Goal: Find specific page/section: Find specific page/section

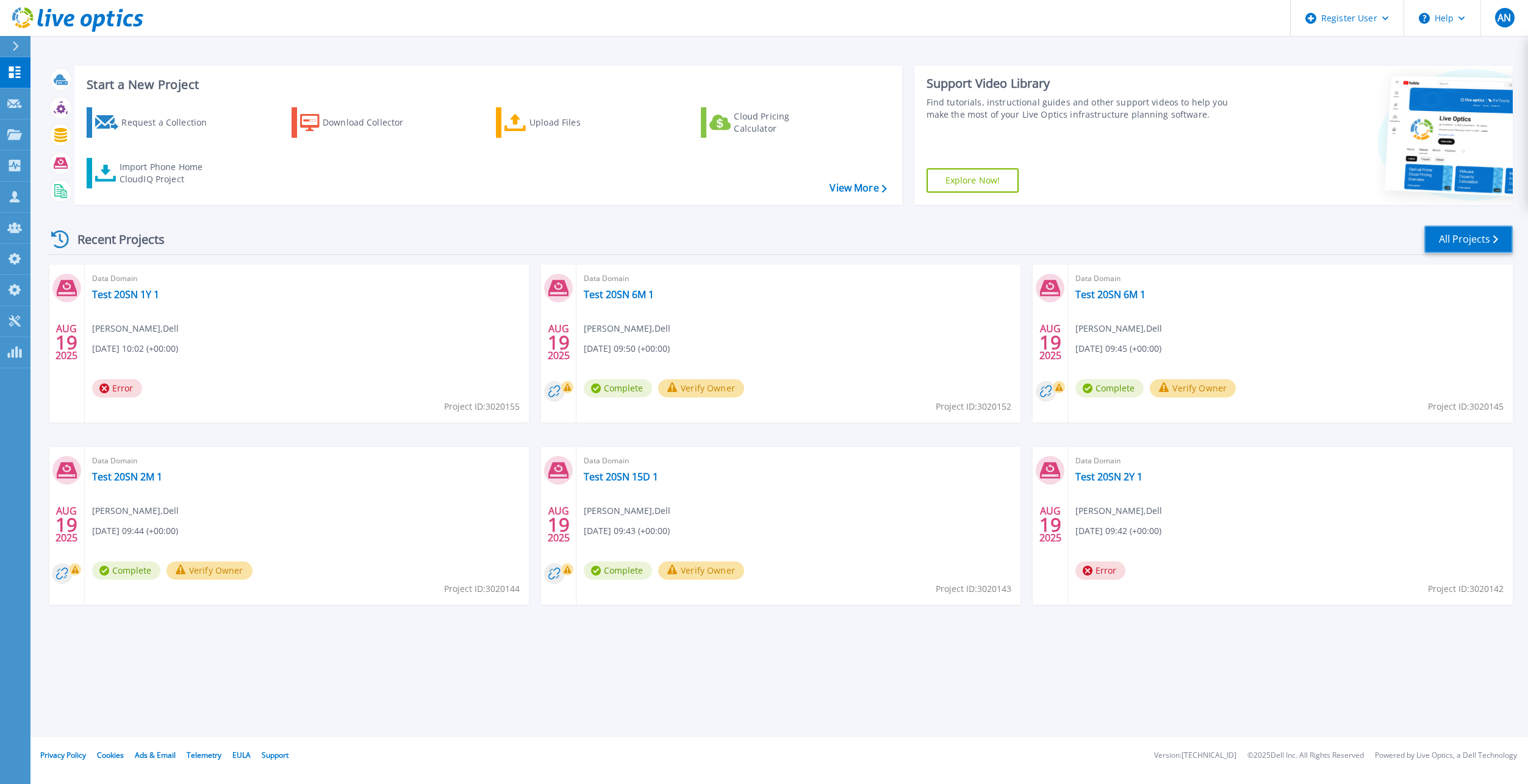
click at [1459, 240] on link "All Projects" at bounding box center [1468, 239] width 89 height 28
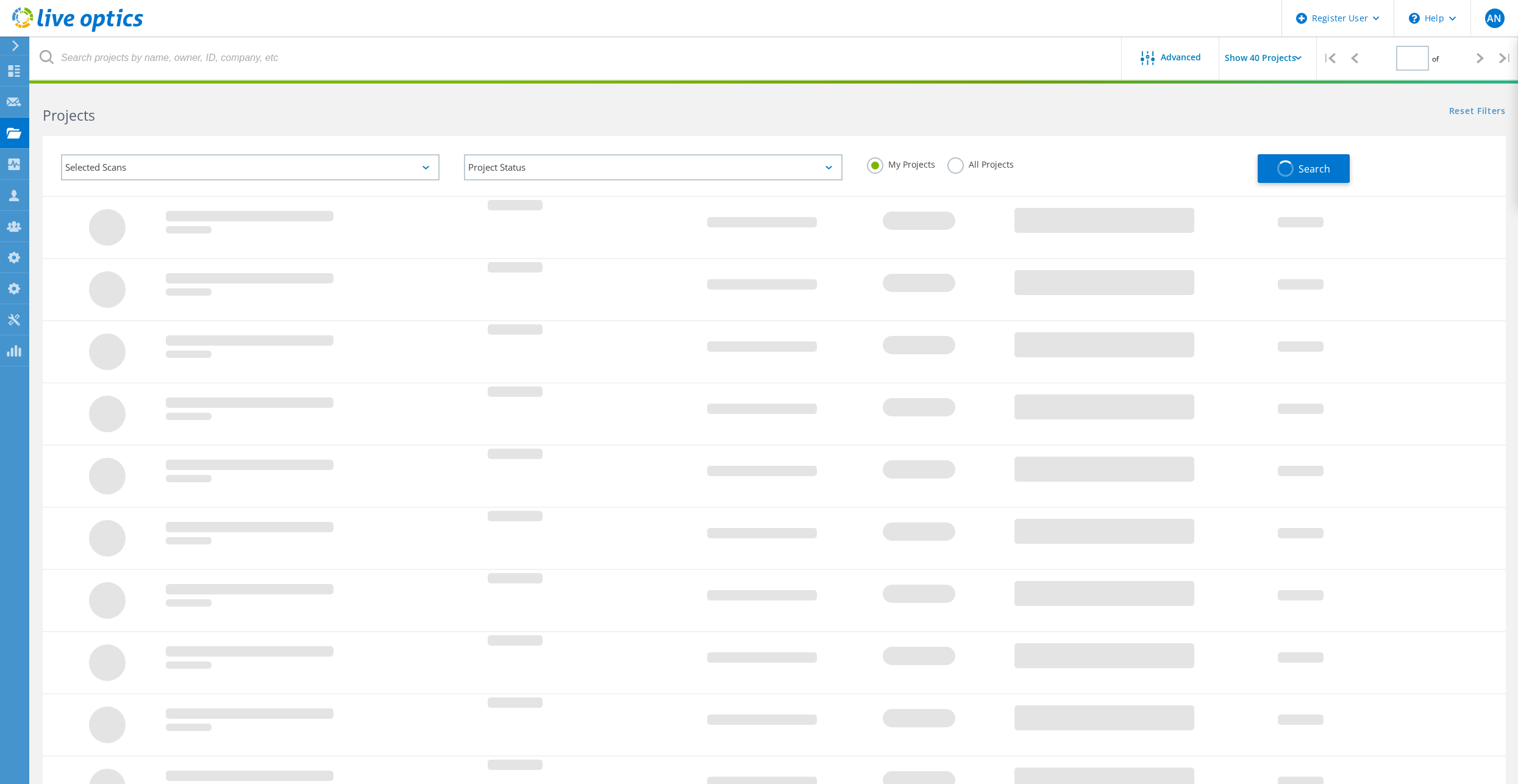
type input "1"
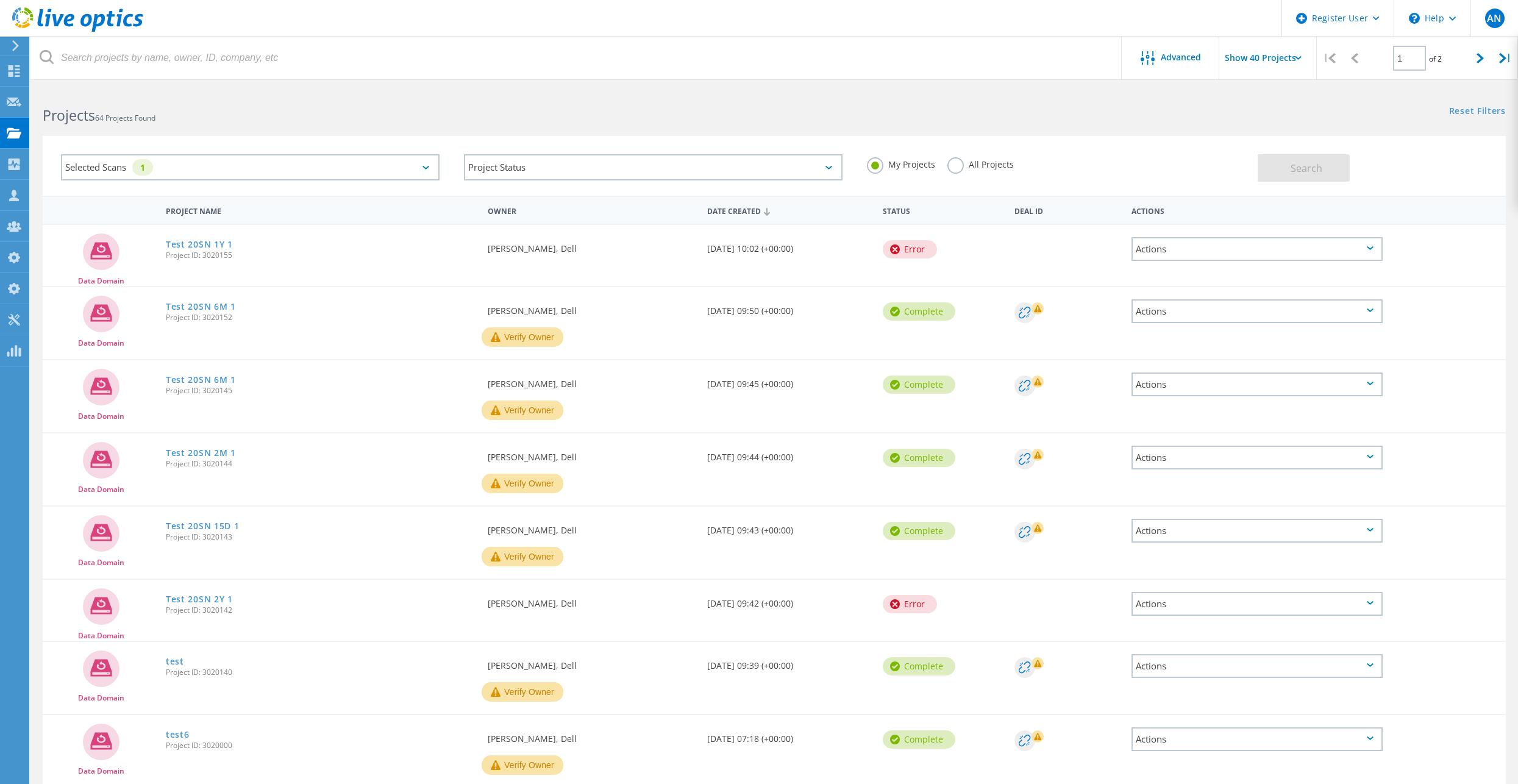
click at [303, 115] on h2 "Projects 64 Projects Found" at bounding box center [403, 115] width 720 height 20
click at [982, 165] on label "All Projects" at bounding box center [980, 162] width 66 height 11
click at [0, 0] on input "All Projects" at bounding box center [0, 0] width 0 height 0
click at [1260, 162] on button "Search" at bounding box center [1303, 168] width 92 height 28
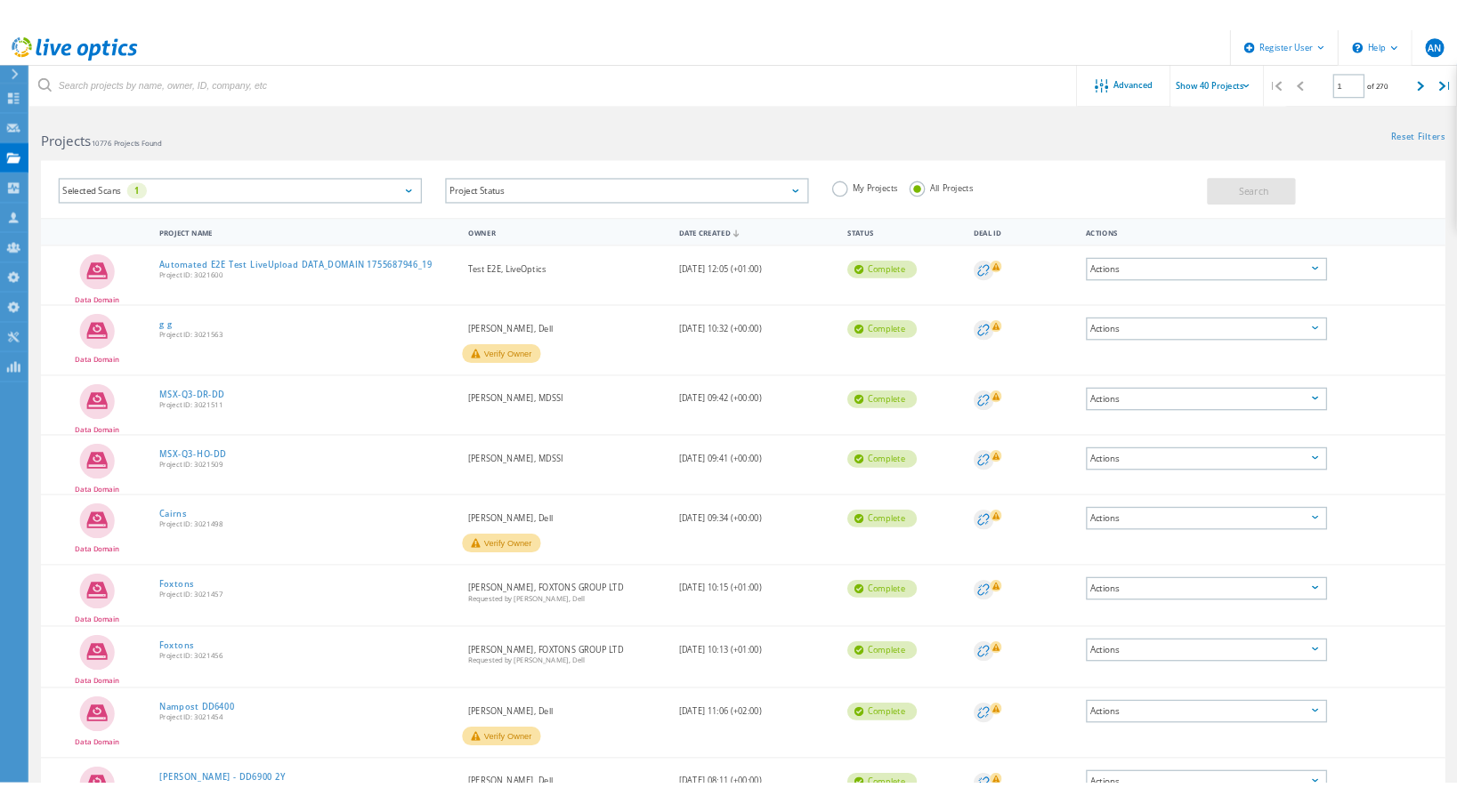
scroll to position [89, 0]
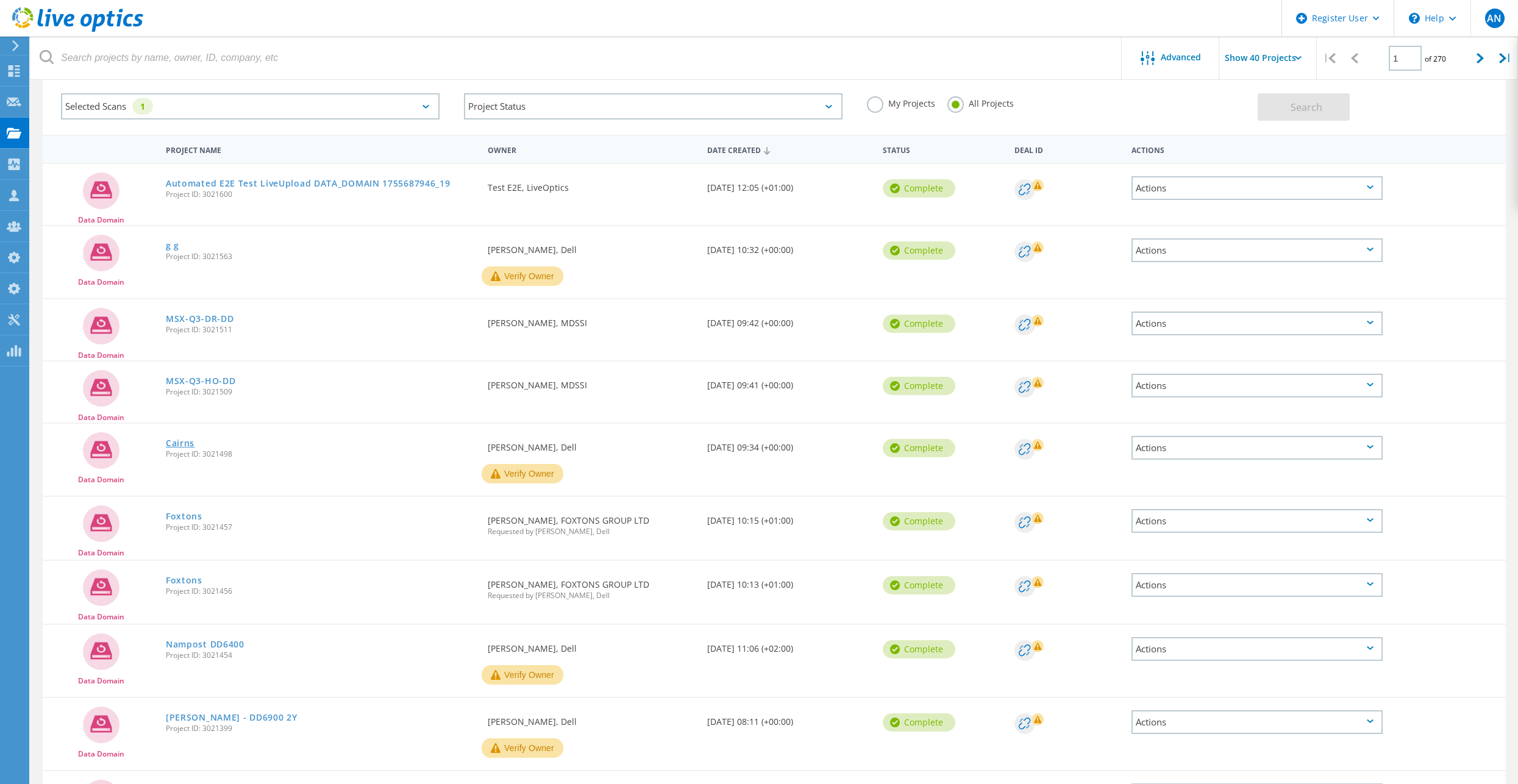
click at [185, 446] on link "Cairns" at bounding box center [180, 443] width 29 height 9
click at [205, 382] on link "MSX-Q3-HO-DD" at bounding box center [201, 381] width 70 height 9
click at [206, 315] on link "MSX-Q3-DR-DD" at bounding box center [199, 319] width 68 height 9
click at [173, 248] on link "g g" at bounding box center [173, 246] width 13 height 9
